Goal: Task Accomplishment & Management: Complete application form

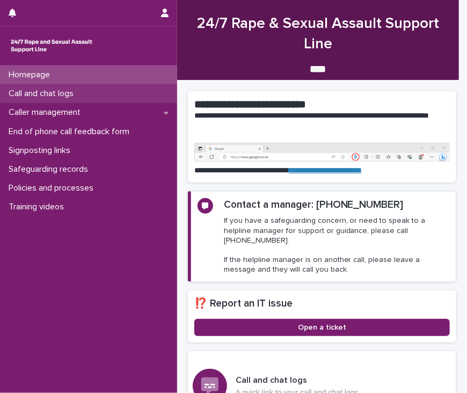
click at [86, 94] on div "Call and chat logs" at bounding box center [88, 93] width 177 height 19
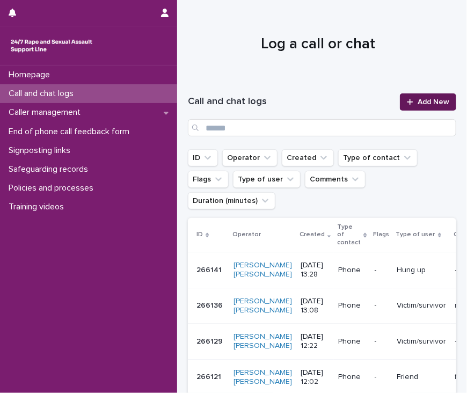
click at [425, 105] on span "Add New" at bounding box center [434, 102] width 32 height 8
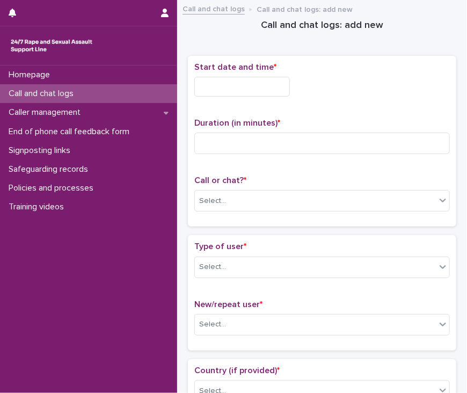
click at [236, 90] on input "text" at bounding box center [242, 87] width 96 height 20
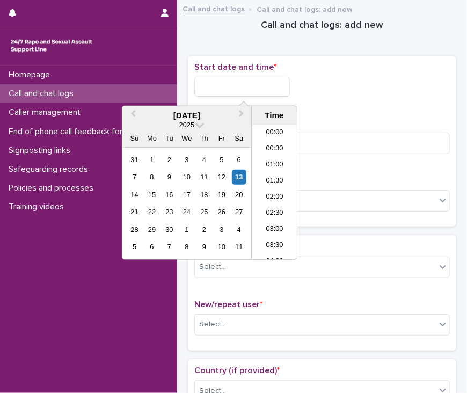
scroll to position [585, 0]
click at [277, 143] on li "18:30" at bounding box center [275, 144] width 46 height 16
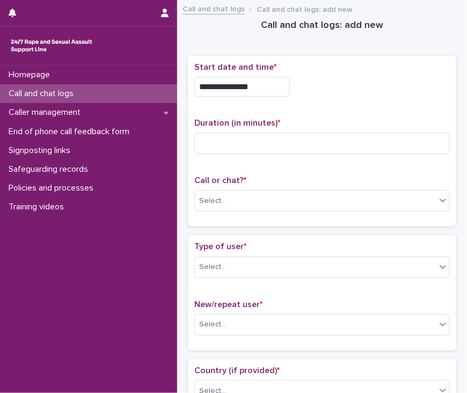
click at [272, 85] on input "**********" at bounding box center [242, 87] width 96 height 20
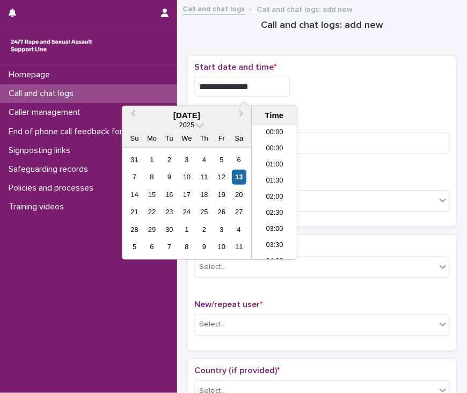
scroll to position [537, 0]
type input "**********"
click at [363, 109] on div "**********" at bounding box center [322, 141] width 256 height 158
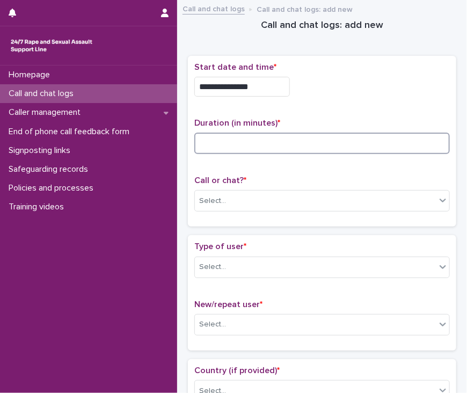
click at [251, 141] on input at bounding box center [322, 143] width 256 height 21
type input "*"
click at [268, 200] on div "Select..." at bounding box center [315, 201] width 241 height 18
click at [270, 201] on div "Select..." at bounding box center [315, 201] width 241 height 18
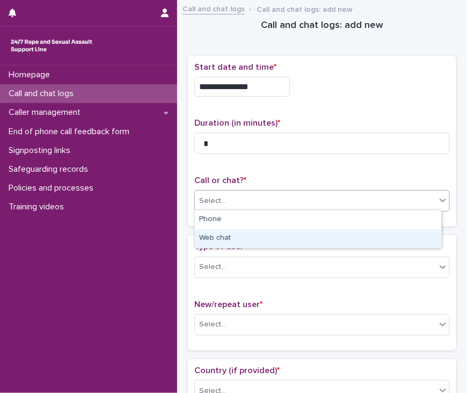
click at [275, 234] on div "Web chat" at bounding box center [318, 238] width 246 height 19
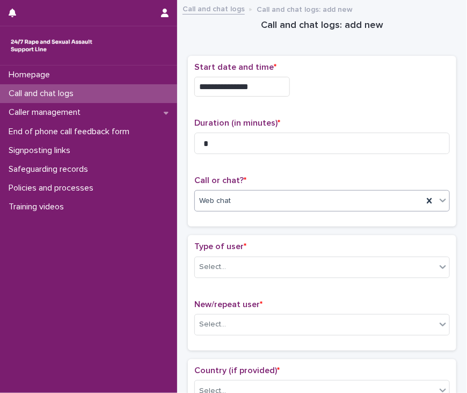
click at [260, 251] on div "Type of user * Select..." at bounding box center [322, 264] width 256 height 45
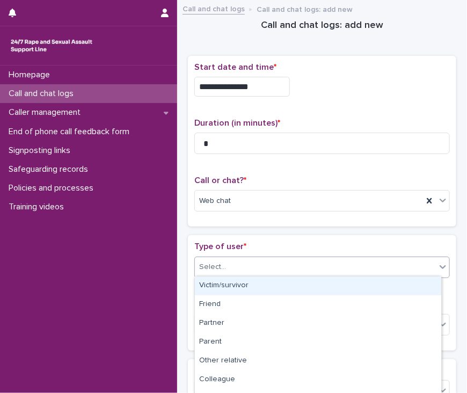
click at [263, 259] on div "Select..." at bounding box center [315, 267] width 241 height 18
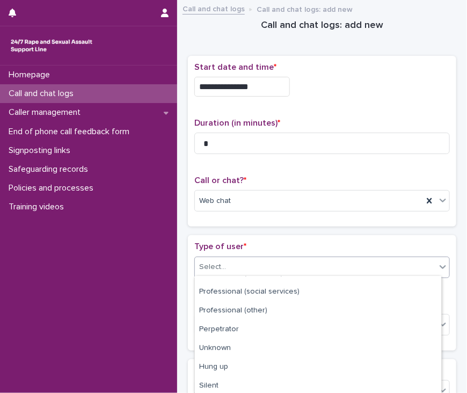
scroll to position [164, 0]
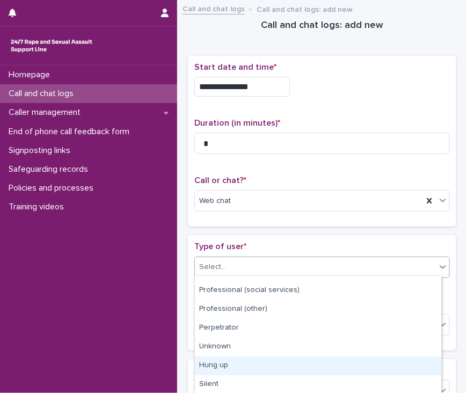
click at [244, 361] on div "Hung up" at bounding box center [318, 366] width 246 height 19
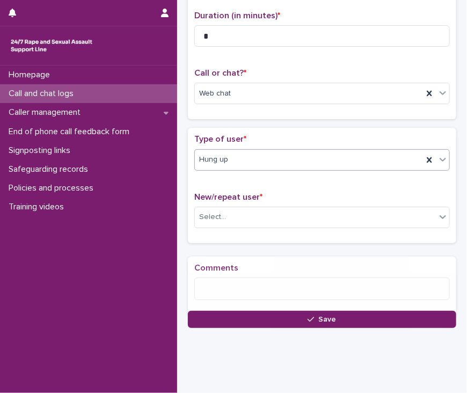
scroll to position [133, 0]
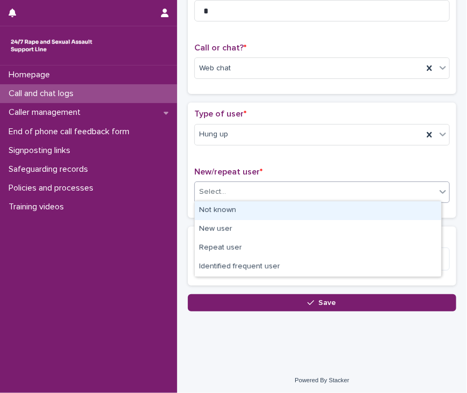
click at [295, 192] on div "Select..." at bounding box center [315, 192] width 241 height 18
click at [294, 208] on div "Not known" at bounding box center [318, 210] width 246 height 19
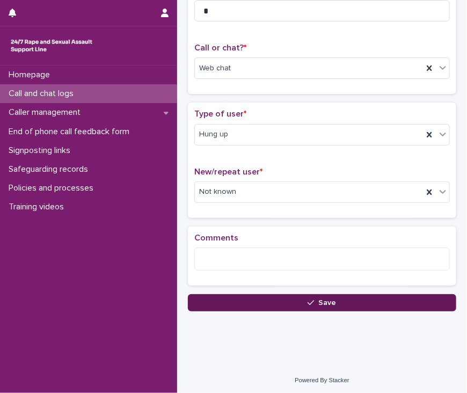
click at [304, 305] on button "Save" at bounding box center [322, 302] width 268 height 17
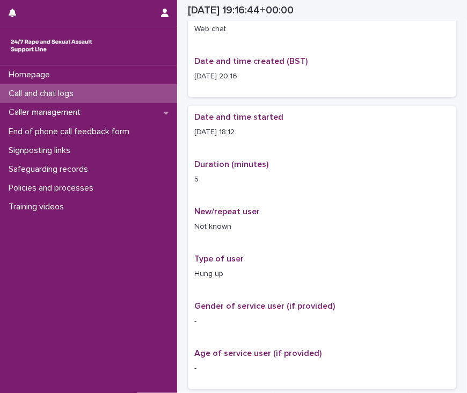
scroll to position [91, 0]
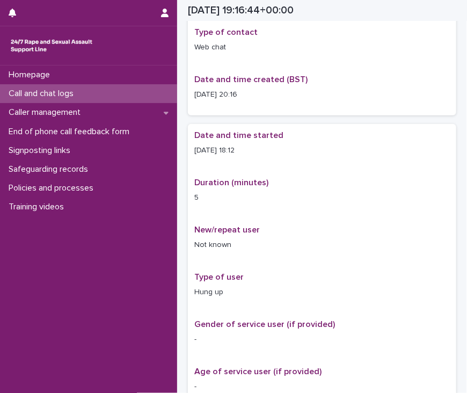
click at [67, 92] on p "Call and chat logs" at bounding box center [43, 94] width 78 height 10
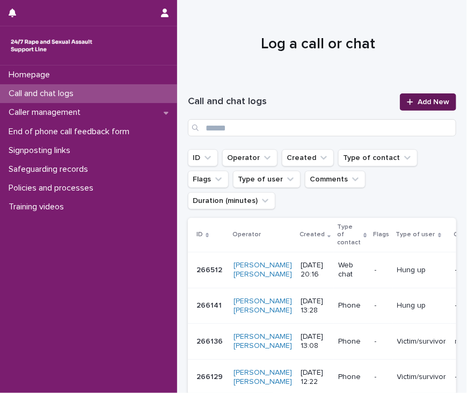
click at [423, 104] on span "Add New" at bounding box center [434, 102] width 32 height 8
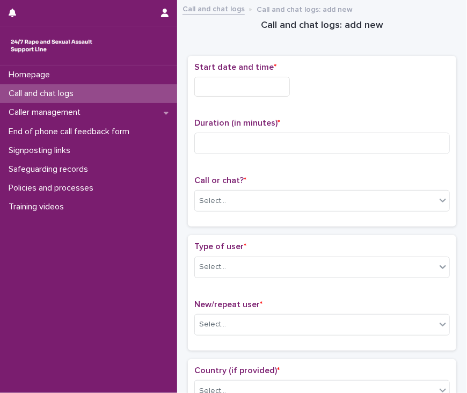
click at [211, 91] on input "text" at bounding box center [242, 87] width 96 height 20
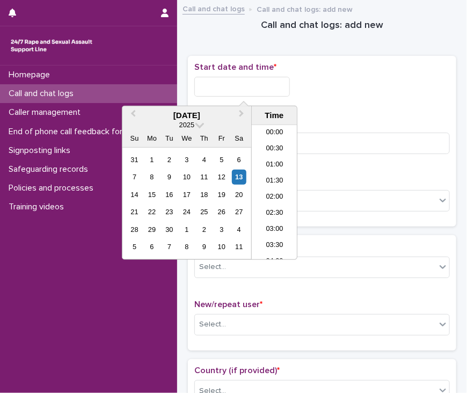
scroll to position [601, 0]
click at [274, 176] on li "20:00" at bounding box center [275, 176] width 46 height 16
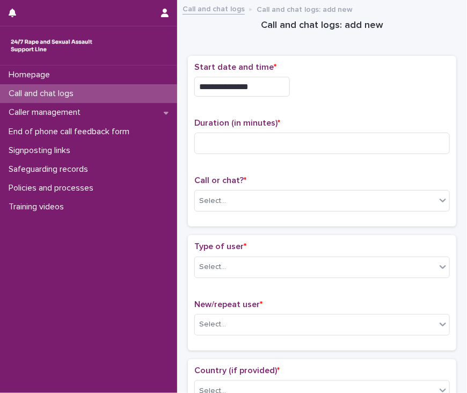
click at [254, 85] on input "**********" at bounding box center [242, 87] width 96 height 20
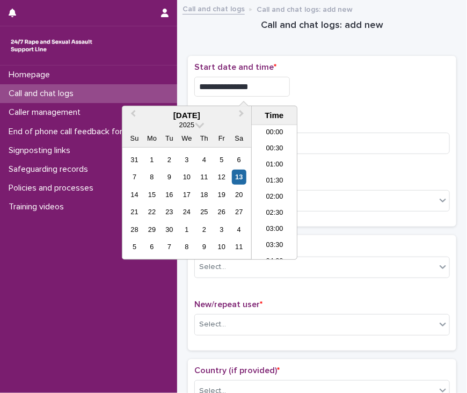
scroll to position [585, 0]
type input "**********"
click at [383, 101] on div "**********" at bounding box center [322, 83] width 256 height 43
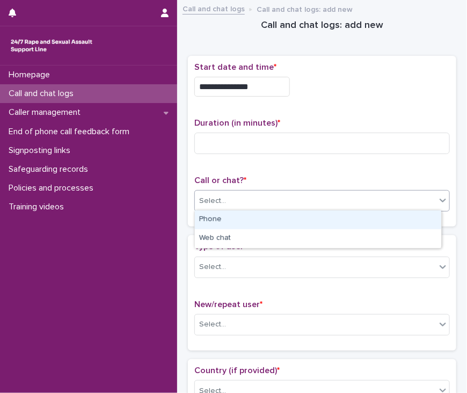
click at [241, 204] on div "Select..." at bounding box center [315, 201] width 241 height 18
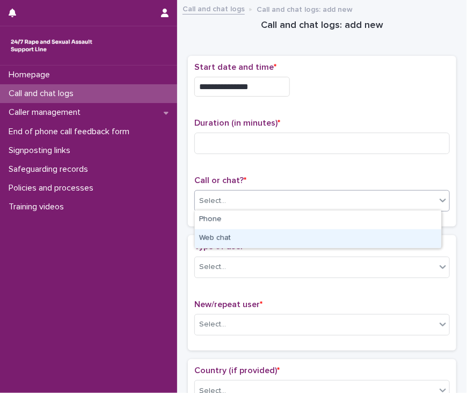
click at [252, 235] on div "Web chat" at bounding box center [318, 238] width 246 height 19
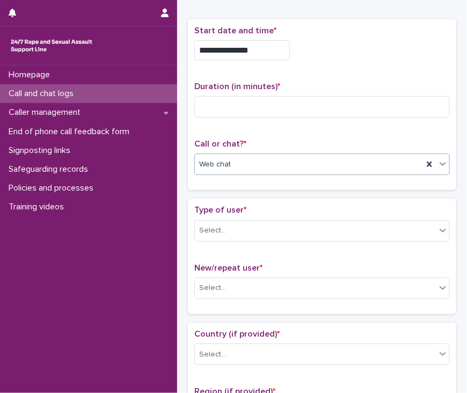
scroll to position [54, 0]
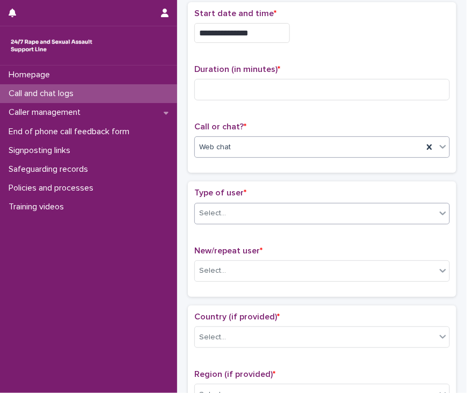
click at [251, 201] on div "Type of user * Select..." at bounding box center [322, 210] width 256 height 45
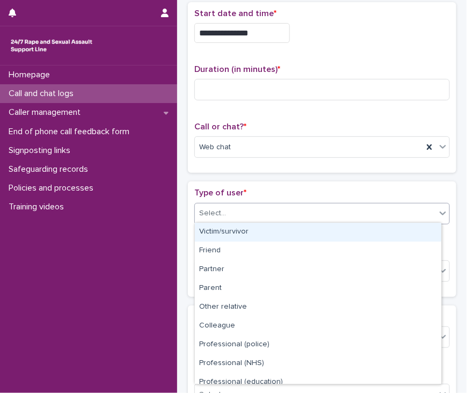
click at [260, 213] on div "Select..." at bounding box center [315, 214] width 241 height 18
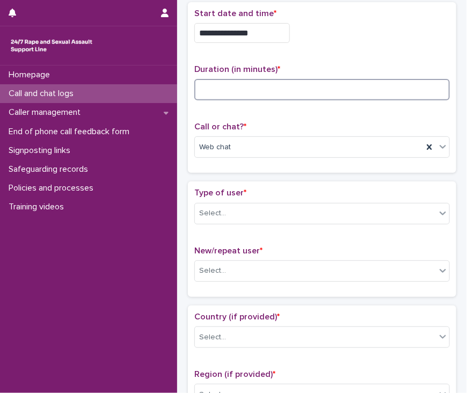
click at [244, 90] on input at bounding box center [322, 89] width 256 height 21
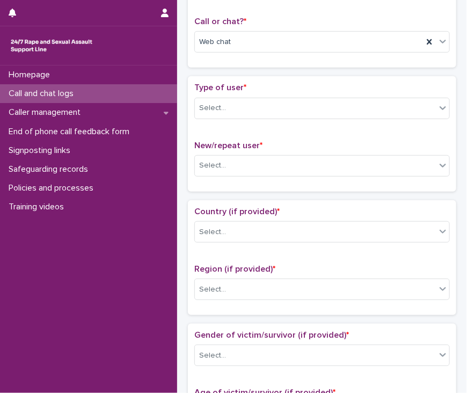
scroll to position [161, 0]
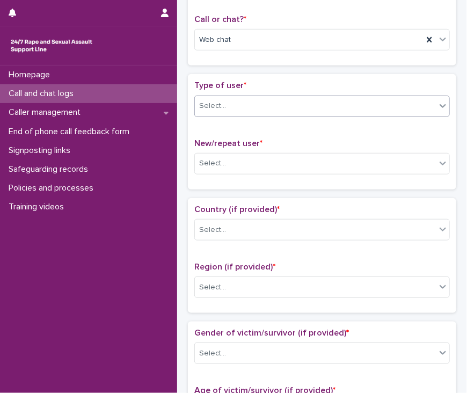
type input "**"
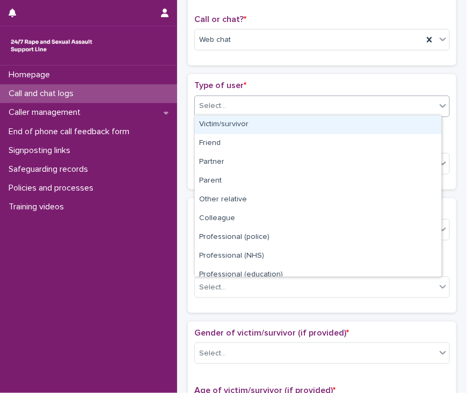
click at [309, 104] on div "Select..." at bounding box center [315, 106] width 241 height 18
click at [302, 124] on div "Victim/survivor" at bounding box center [318, 124] width 246 height 19
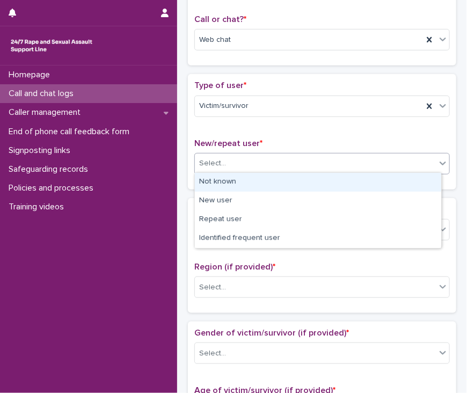
click at [299, 157] on div "Select..." at bounding box center [315, 164] width 241 height 18
click at [299, 180] on div "Not known" at bounding box center [318, 182] width 246 height 19
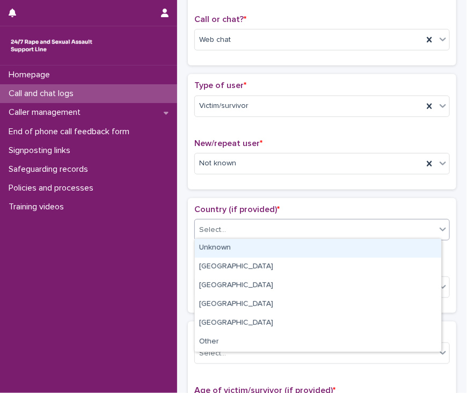
click at [294, 235] on div "Select..." at bounding box center [315, 230] width 241 height 18
click at [294, 248] on div "Unknown" at bounding box center [318, 248] width 246 height 19
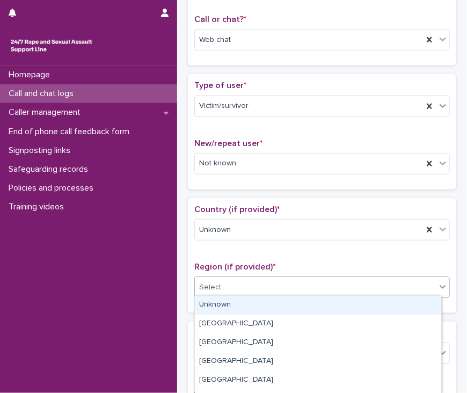
click at [289, 284] on div "Select..." at bounding box center [315, 288] width 241 height 18
click at [288, 304] on div "Unknown" at bounding box center [318, 305] width 246 height 19
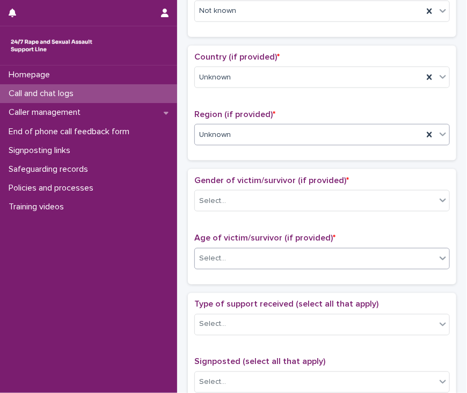
scroll to position [322, 0]
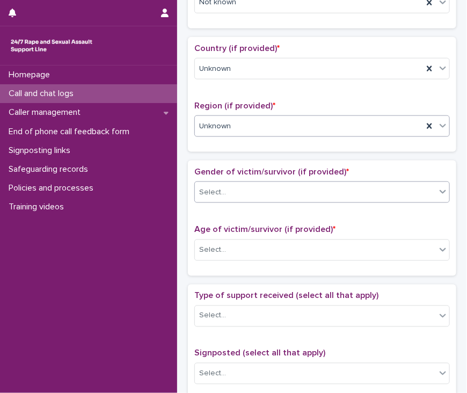
click at [295, 188] on div "Select..." at bounding box center [315, 193] width 241 height 18
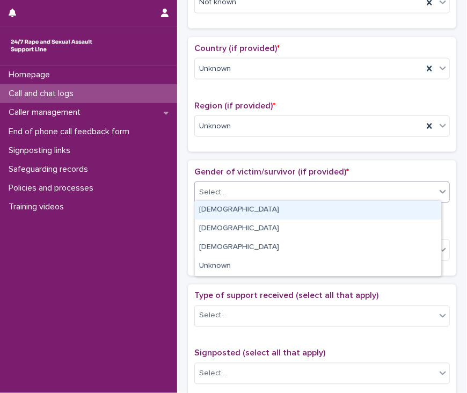
click at [296, 208] on div "[DEMOGRAPHIC_DATA]" at bounding box center [318, 210] width 246 height 19
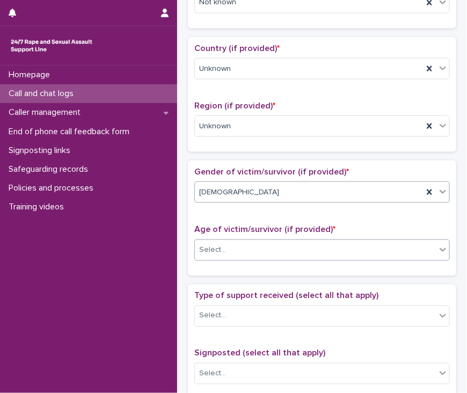
click at [294, 247] on div "Select..." at bounding box center [315, 250] width 241 height 18
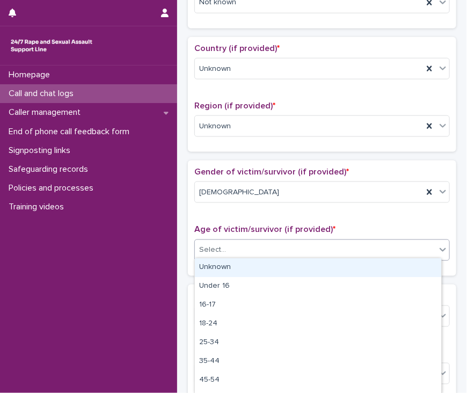
click at [296, 271] on div "Unknown" at bounding box center [318, 267] width 246 height 19
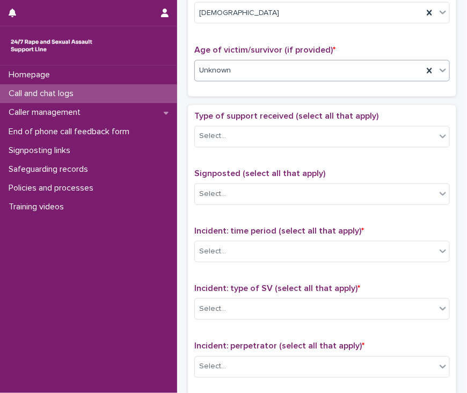
scroll to position [537, 0]
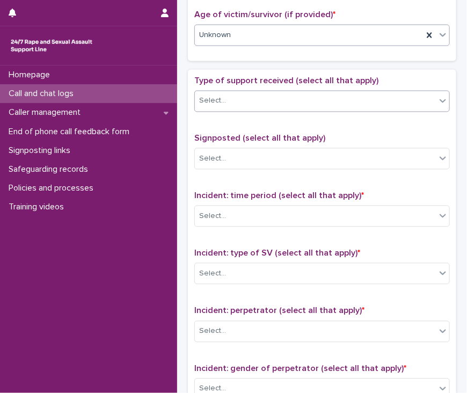
click at [288, 101] on div "Select..." at bounding box center [315, 101] width 241 height 18
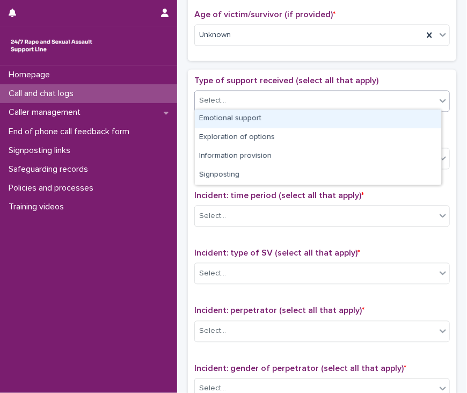
click at [293, 121] on div "Emotional support" at bounding box center [318, 119] width 246 height 19
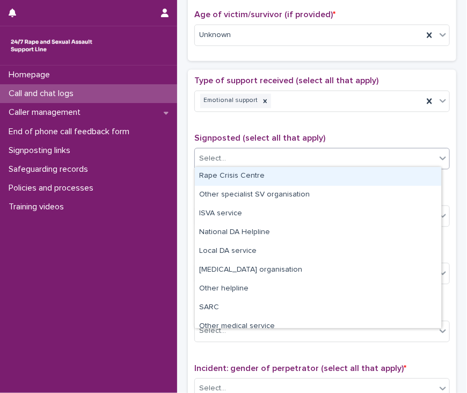
click at [296, 162] on div "Select..." at bounding box center [315, 159] width 241 height 18
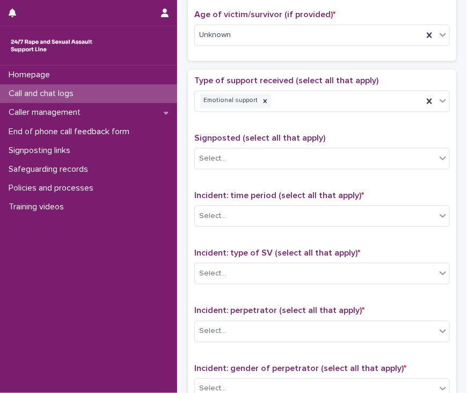
click at [322, 114] on div "Type of support received (select all that apply) Emotional support" at bounding box center [322, 98] width 256 height 45
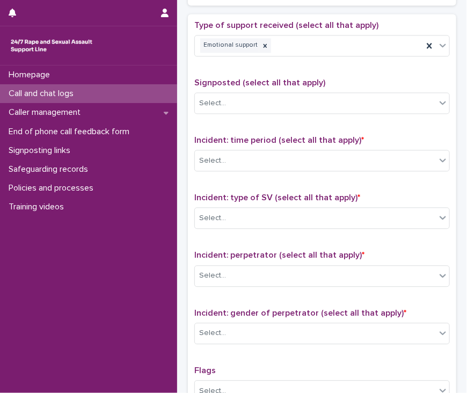
scroll to position [591, 0]
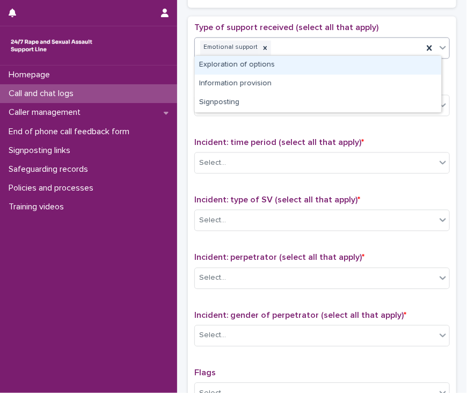
click at [319, 49] on div "Emotional support" at bounding box center [309, 47] width 228 height 19
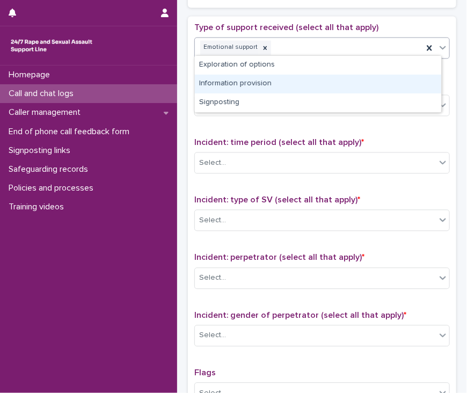
click at [316, 83] on div "Information provision" at bounding box center [318, 84] width 246 height 19
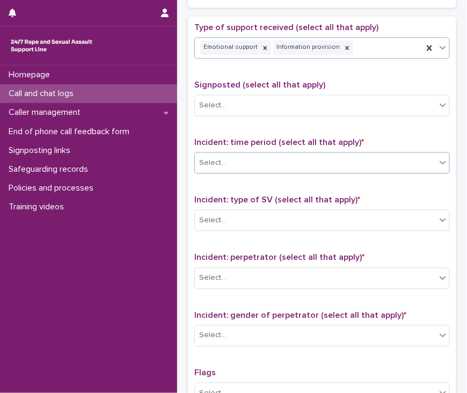
click at [314, 154] on div "Select..." at bounding box center [315, 163] width 241 height 18
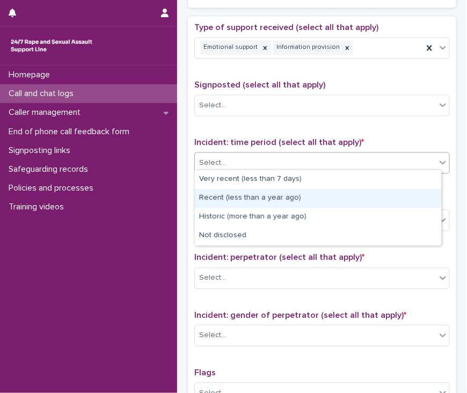
click at [302, 194] on div "Recent (less than a year ago)" at bounding box center [318, 198] width 246 height 19
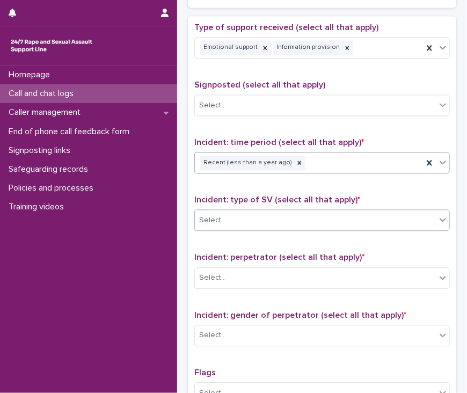
click at [314, 223] on div "Select..." at bounding box center [315, 221] width 241 height 18
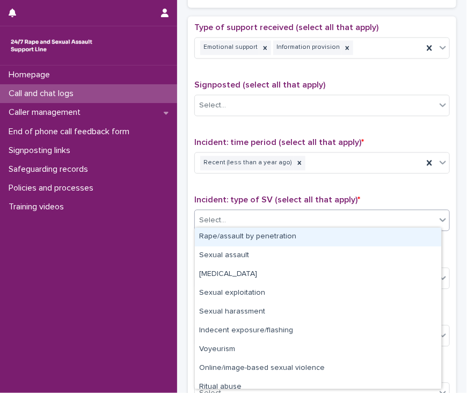
click at [317, 240] on div "Rape/assault by penetration" at bounding box center [318, 237] width 246 height 19
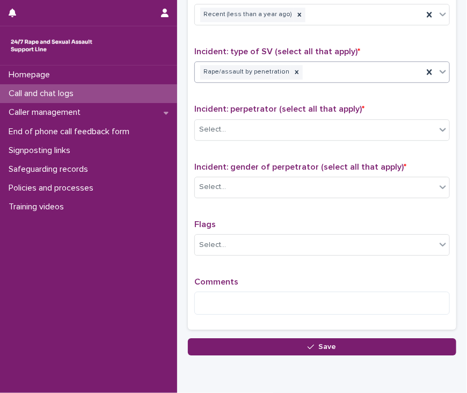
scroll to position [752, 0]
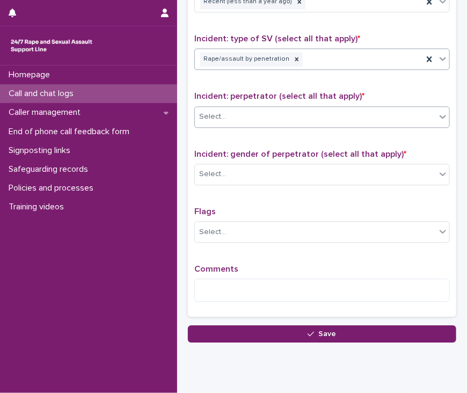
click at [300, 112] on div "Select..." at bounding box center [315, 117] width 241 height 18
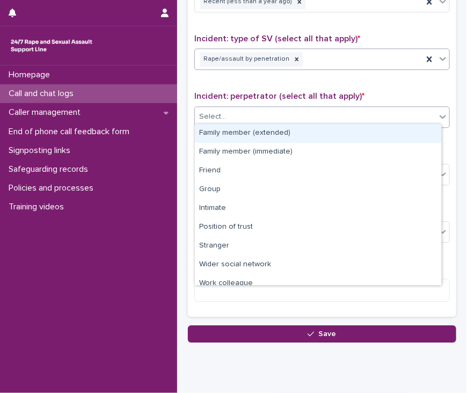
click at [352, 52] on div "Rape/assault by penetration" at bounding box center [309, 59] width 228 height 19
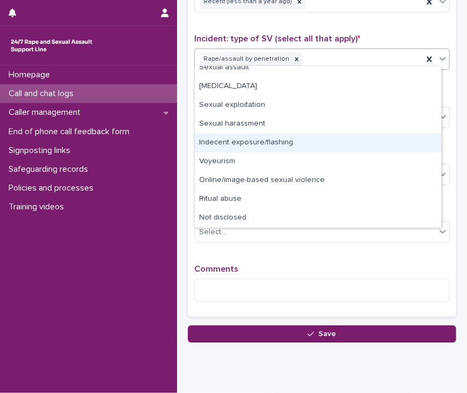
scroll to position [0, 0]
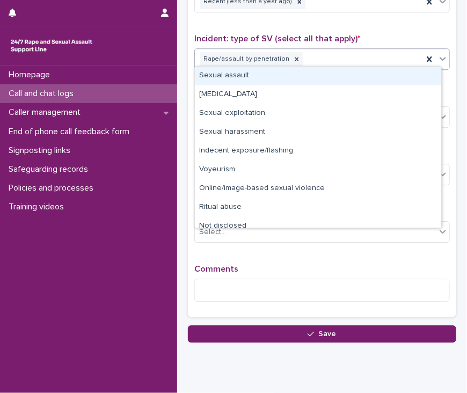
click at [388, 29] on div "Type of support received (select all that apply) Emotional support Information …" at bounding box center [322, 85] width 256 height 449
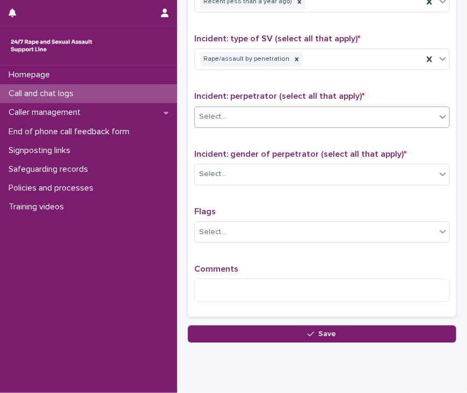
click at [322, 114] on div "Select..." at bounding box center [315, 117] width 241 height 18
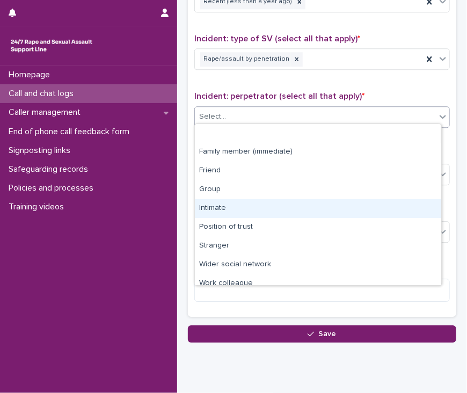
scroll to position [45, 0]
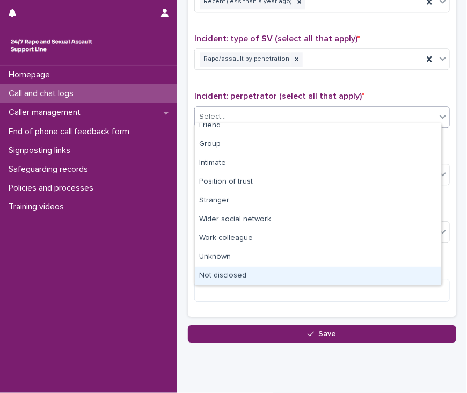
click at [307, 280] on div "Not disclosed" at bounding box center [318, 276] width 246 height 19
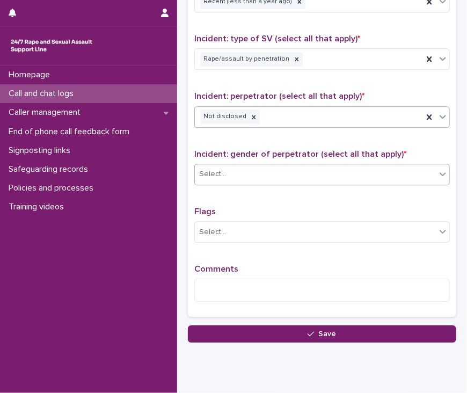
click at [310, 169] on div "Select..." at bounding box center [315, 174] width 241 height 18
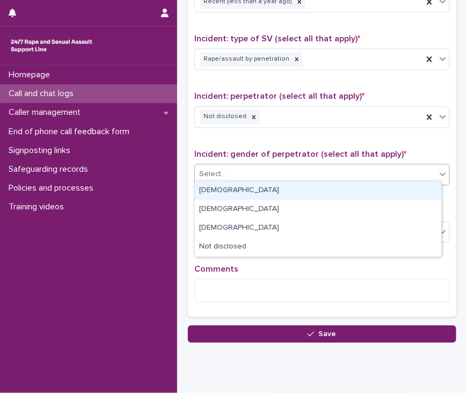
click at [305, 193] on div "[DEMOGRAPHIC_DATA]" at bounding box center [318, 191] width 246 height 19
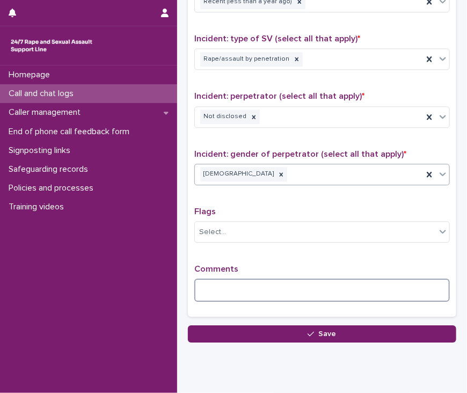
click at [304, 282] on textarea at bounding box center [322, 290] width 256 height 23
click at [218, 285] on textarea "**********" at bounding box center [318, 290] width 248 height 23
click at [217, 285] on textarea "**********" at bounding box center [318, 290] width 248 height 23
click at [219, 285] on textarea "**********" at bounding box center [318, 290] width 248 height 23
click at [274, 282] on textarea "**********" at bounding box center [318, 290] width 248 height 23
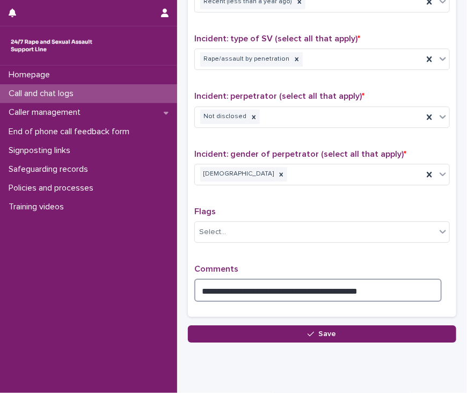
click at [316, 287] on textarea "**********" at bounding box center [318, 290] width 248 height 23
click at [331, 284] on textarea "**********" at bounding box center [318, 290] width 248 height 23
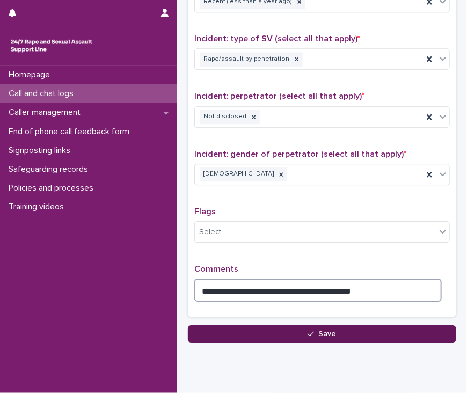
type textarea "**********"
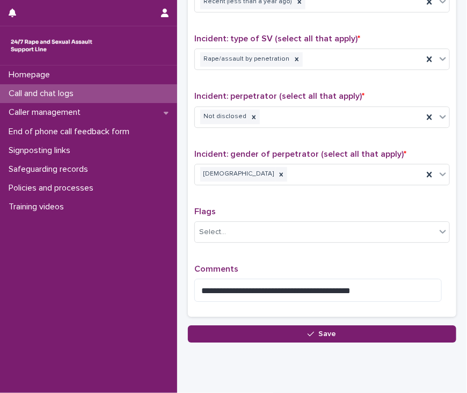
click at [319, 330] on span "Save" at bounding box center [328, 334] width 18 height 8
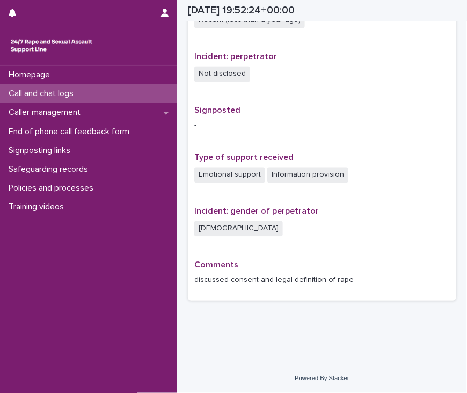
scroll to position [616, 0]
click at [92, 90] on div "Call and chat logs" at bounding box center [88, 93] width 177 height 19
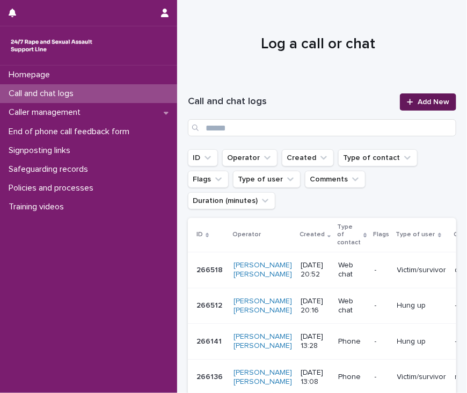
click at [432, 104] on span "Add New" at bounding box center [434, 102] width 32 height 8
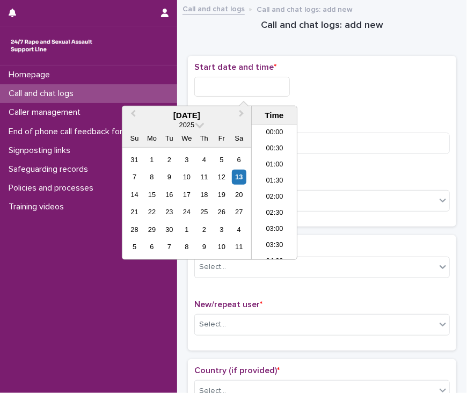
click at [251, 90] on input "text" at bounding box center [242, 87] width 96 height 20
click at [276, 190] on li "21:00" at bounding box center [275, 192] width 46 height 16
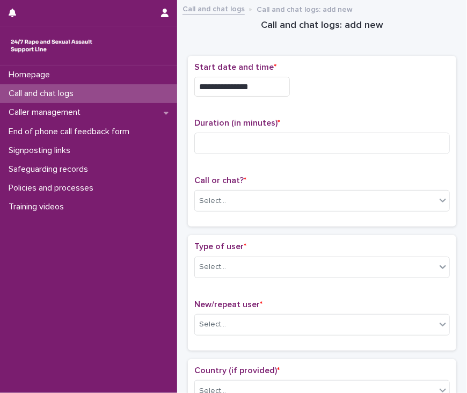
click at [260, 91] on input "**********" at bounding box center [242, 87] width 96 height 20
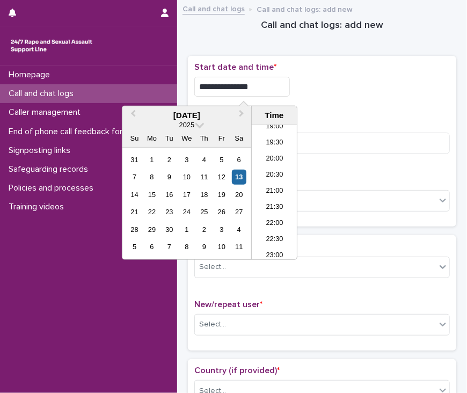
type input "**********"
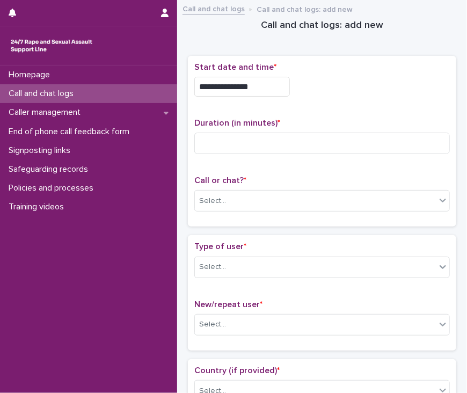
click at [374, 96] on div "**********" at bounding box center [322, 83] width 256 height 43
click at [295, 145] on input at bounding box center [322, 143] width 256 height 21
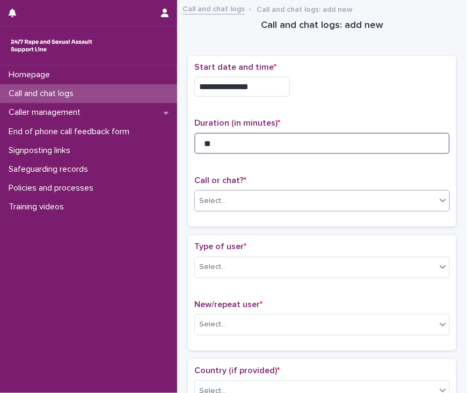
type input "**"
click at [279, 195] on div "Select..." at bounding box center [315, 201] width 241 height 18
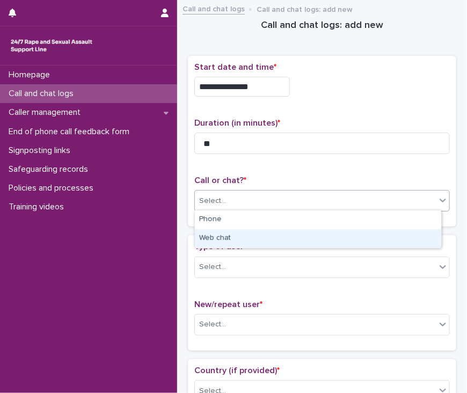
click at [282, 231] on div "Web chat" at bounding box center [318, 238] width 246 height 19
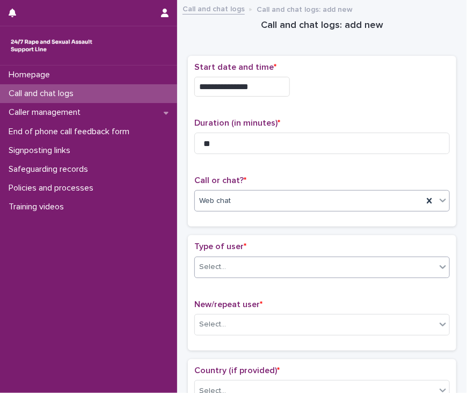
click at [244, 260] on div "Select..." at bounding box center [315, 267] width 241 height 18
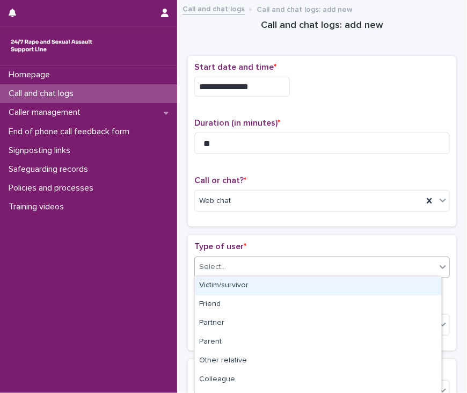
click at [229, 287] on div "Victim/survivor" at bounding box center [318, 286] width 246 height 19
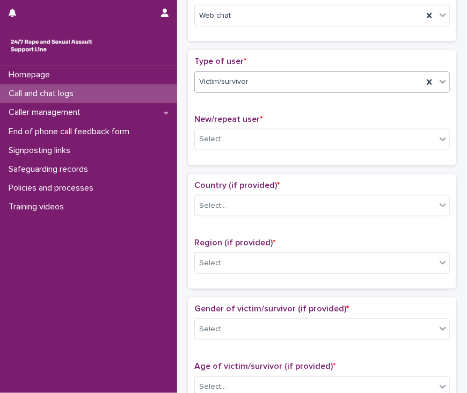
scroll to position [215, 0]
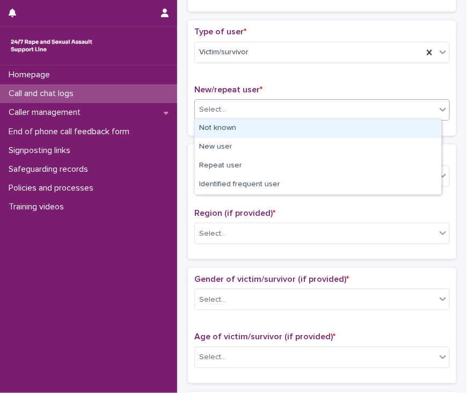
drag, startPoint x: 256, startPoint y: 110, endPoint x: 250, endPoint y: 120, distance: 11.3
click at [256, 111] on div "Select..." at bounding box center [315, 110] width 241 height 18
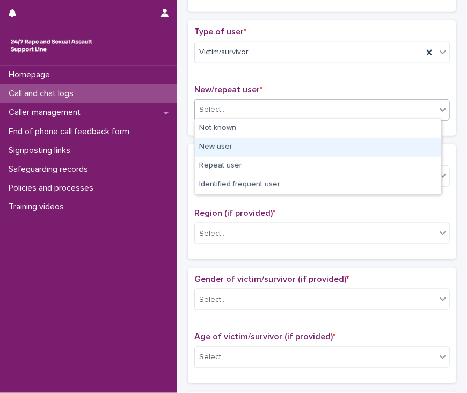
click at [253, 150] on div "New user" at bounding box center [318, 147] width 246 height 19
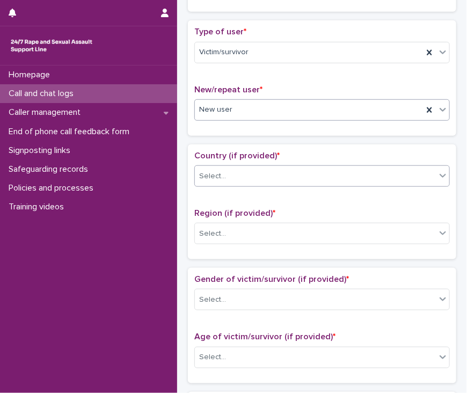
click at [237, 177] on div "Select..." at bounding box center [315, 177] width 241 height 18
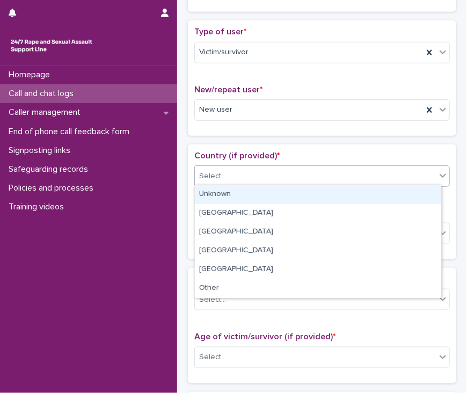
click at [232, 193] on div "Unknown" at bounding box center [318, 194] width 246 height 19
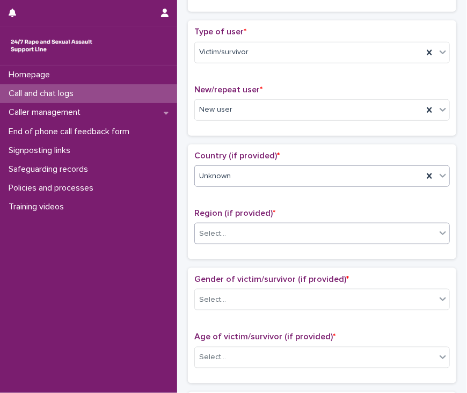
click at [227, 231] on input "text" at bounding box center [227, 233] width 1 height 10
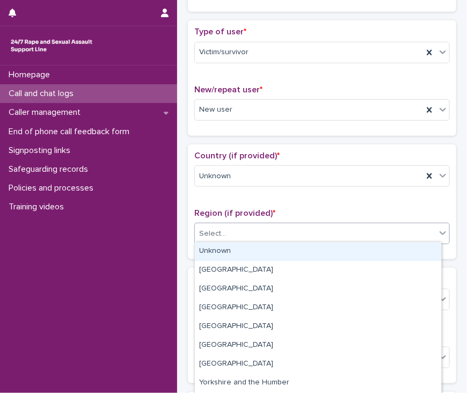
click at [224, 250] on div "Unknown" at bounding box center [318, 251] width 246 height 19
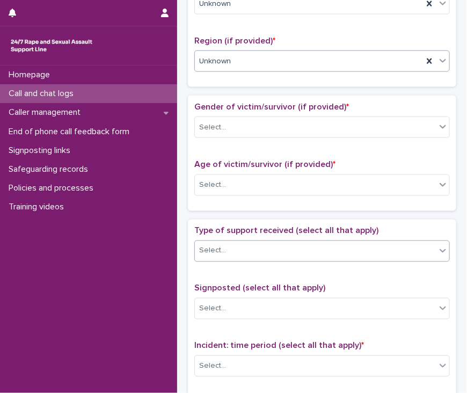
scroll to position [483, 0]
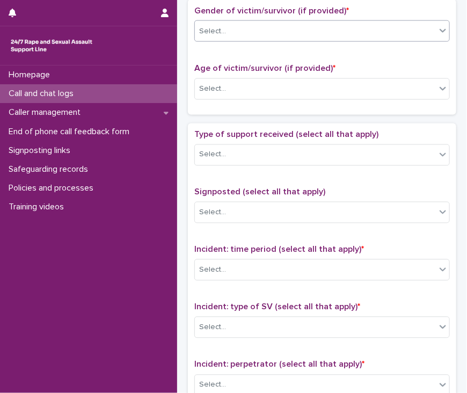
click at [282, 30] on div "Select..." at bounding box center [315, 32] width 241 height 18
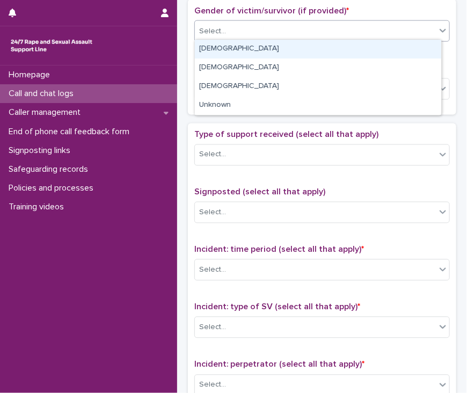
click at [271, 49] on div "[DEMOGRAPHIC_DATA]" at bounding box center [318, 49] width 246 height 19
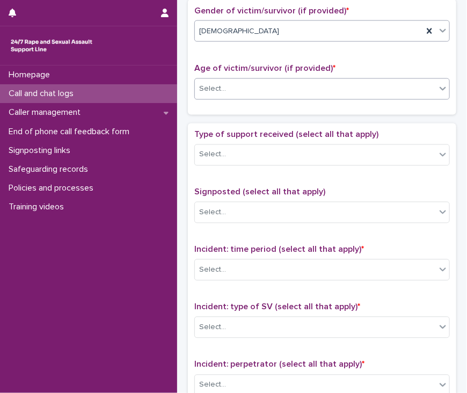
click at [250, 89] on div "Select..." at bounding box center [315, 89] width 241 height 18
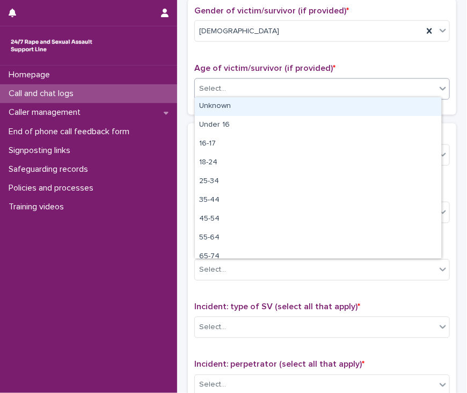
click at [236, 109] on div "Unknown" at bounding box center [318, 106] width 246 height 19
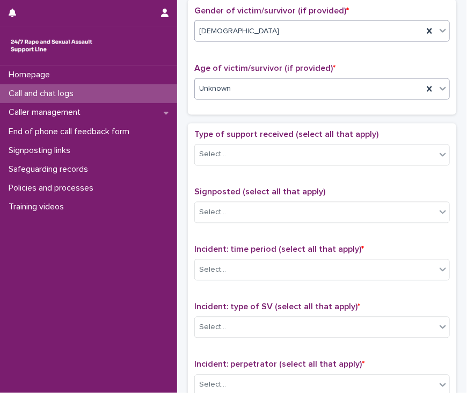
click at [279, 27] on div "[DEMOGRAPHIC_DATA]" at bounding box center [309, 32] width 228 height 18
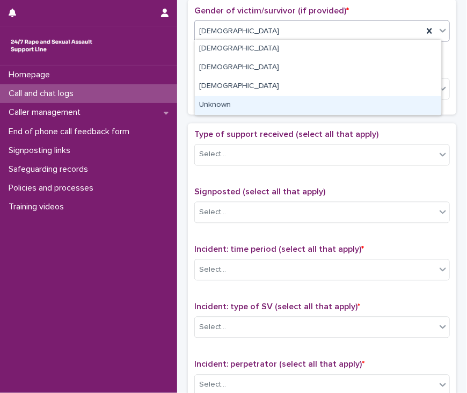
click at [251, 106] on div "Unknown" at bounding box center [318, 105] width 246 height 19
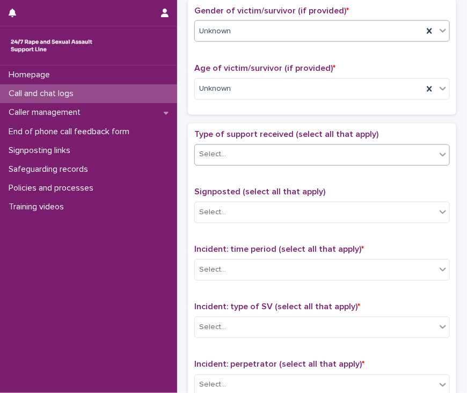
click at [237, 153] on div "Select..." at bounding box center [315, 155] width 241 height 18
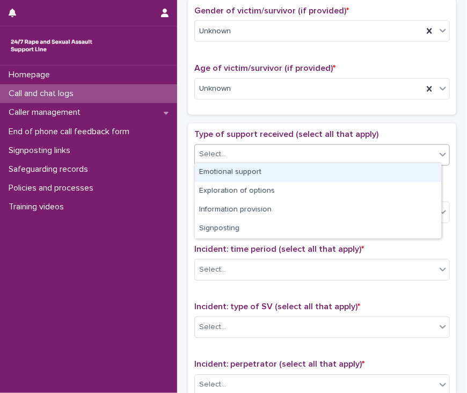
click at [239, 172] on div "Emotional support" at bounding box center [318, 172] width 246 height 19
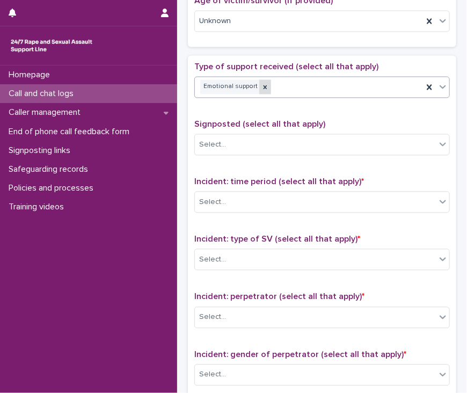
scroll to position [537, 0]
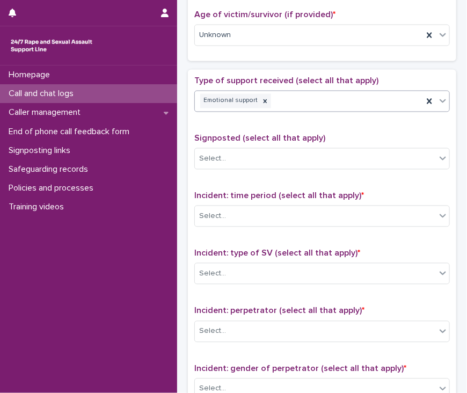
click at [314, 101] on div "Emotional support" at bounding box center [309, 101] width 228 height 19
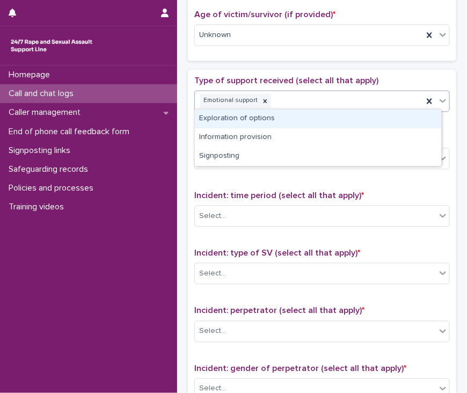
click at [299, 114] on div "Exploration of options" at bounding box center [318, 119] width 246 height 19
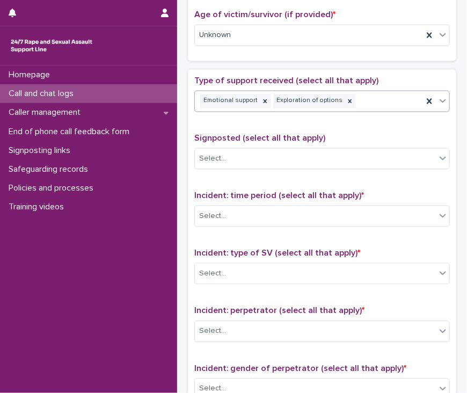
drag, startPoint x: 365, startPoint y: 100, endPoint x: 355, endPoint y: 103, distance: 9.9
click at [365, 100] on div "Emotional support Exploration of options" at bounding box center [309, 101] width 228 height 19
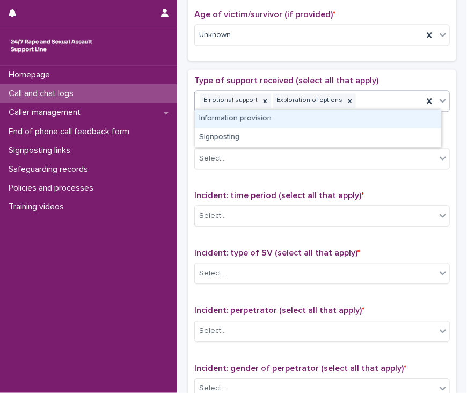
click at [314, 117] on div "Information provision" at bounding box center [318, 119] width 246 height 19
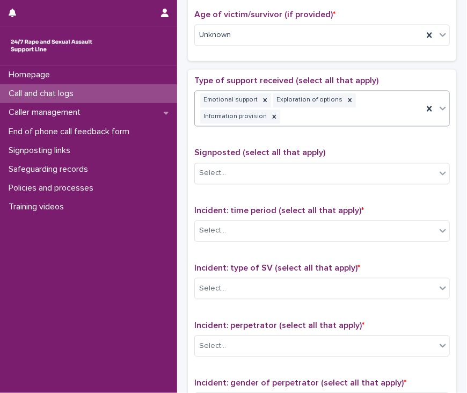
scroll to position [544, 0]
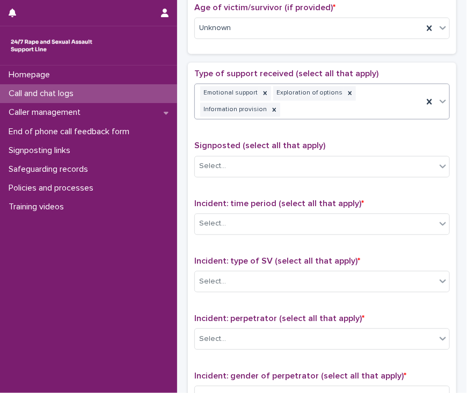
click at [324, 105] on div "Emotional support Exploration of options Information provision" at bounding box center [309, 101] width 228 height 35
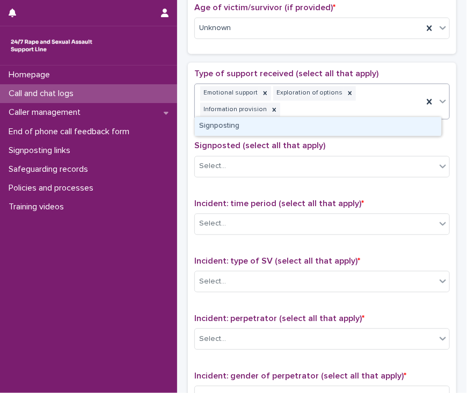
click at [307, 126] on div "Signposting" at bounding box center [318, 126] width 246 height 19
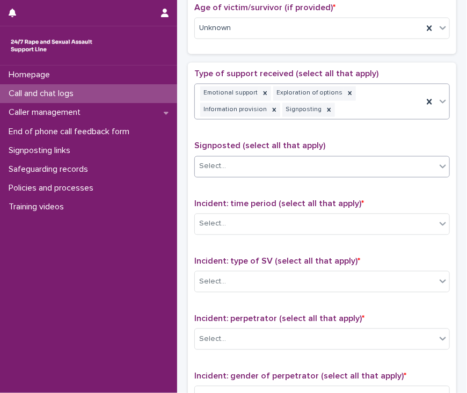
click at [257, 162] on div "Select..." at bounding box center [315, 167] width 241 height 18
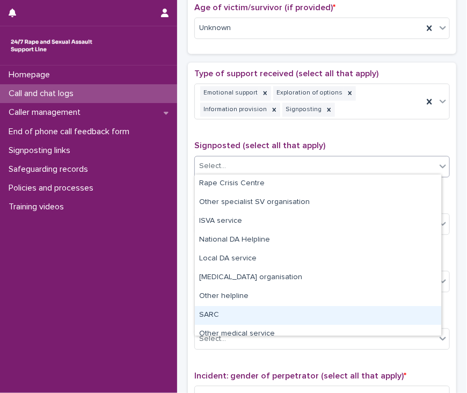
click at [238, 310] on div "SARC" at bounding box center [318, 315] width 246 height 19
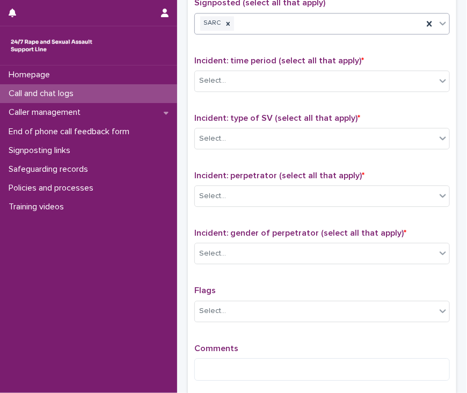
scroll to position [705, 0]
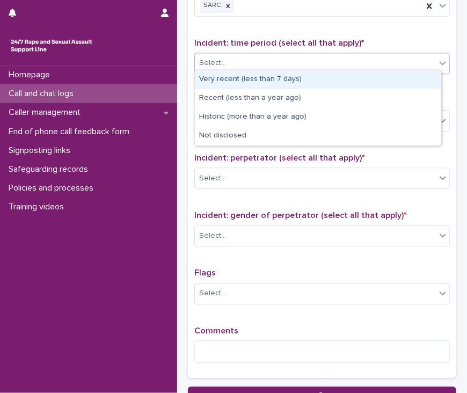
click at [263, 54] on div "Select..." at bounding box center [315, 63] width 241 height 18
click at [260, 77] on div "Very recent (less than 7 days)" at bounding box center [318, 79] width 246 height 19
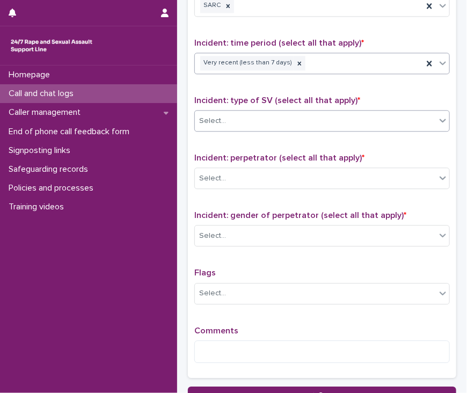
click at [251, 120] on div "Select..." at bounding box center [315, 121] width 241 height 18
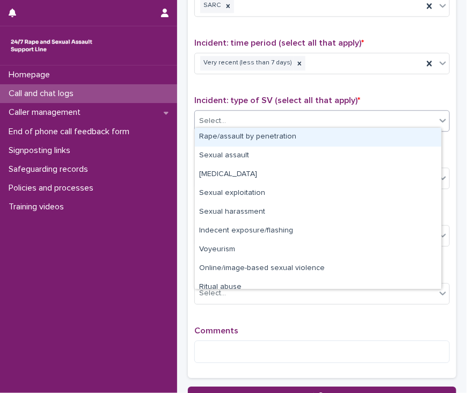
click at [250, 137] on div "Rape/assault by penetration" at bounding box center [318, 137] width 246 height 19
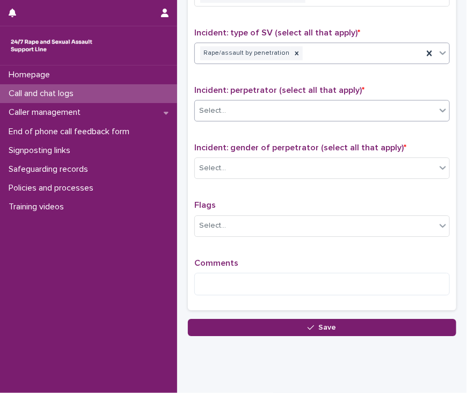
scroll to position [795, 0]
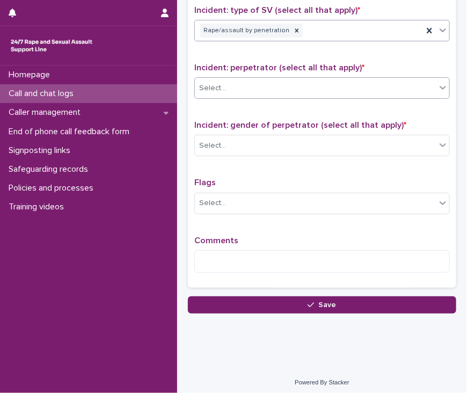
click at [249, 92] on div "Select..." at bounding box center [322, 87] width 256 height 21
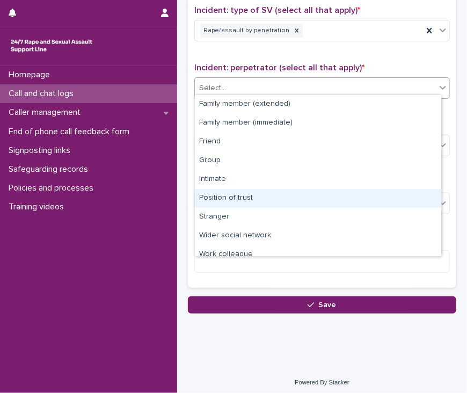
scroll to position [45, 0]
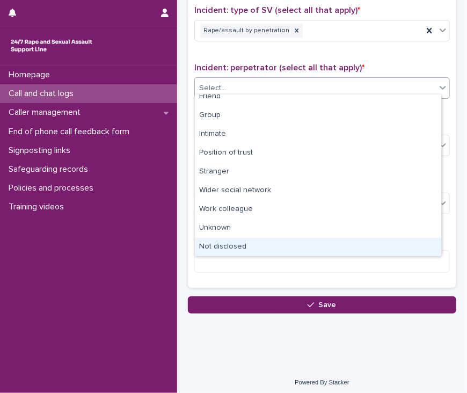
click at [229, 243] on div "Not disclosed" at bounding box center [318, 247] width 246 height 19
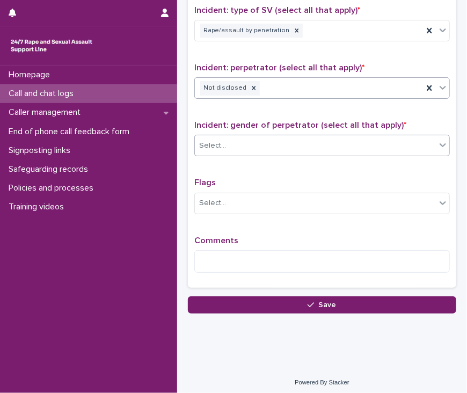
click at [238, 143] on div "Select..." at bounding box center [315, 146] width 241 height 18
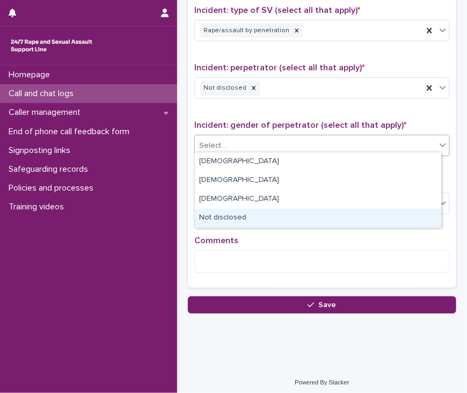
click at [239, 214] on div "Not disclosed" at bounding box center [318, 218] width 246 height 19
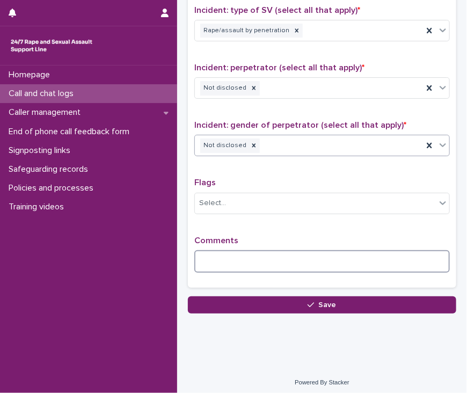
click at [237, 250] on textarea at bounding box center [322, 261] width 256 height 23
type textarea "*"
type textarea "**********"
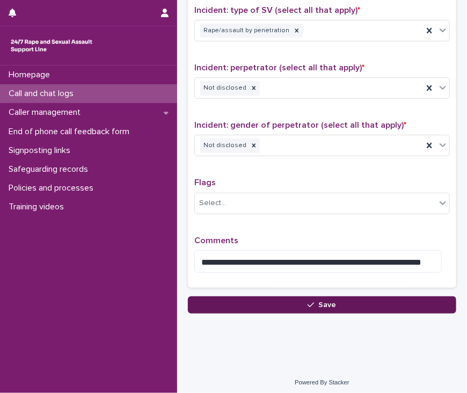
drag, startPoint x: 262, startPoint y: 314, endPoint x: 258, endPoint y: 304, distance: 10.4
click at [258, 304] on button "Save" at bounding box center [322, 304] width 268 height 17
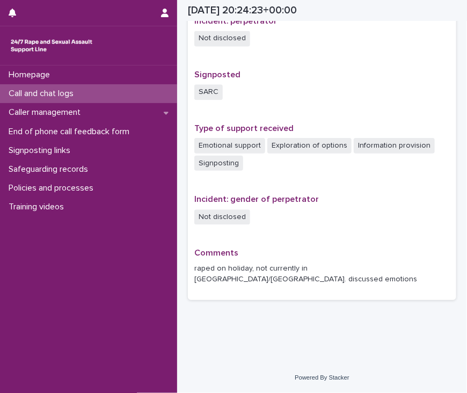
scroll to position [640, 0]
